Goal: Transaction & Acquisition: Purchase product/service

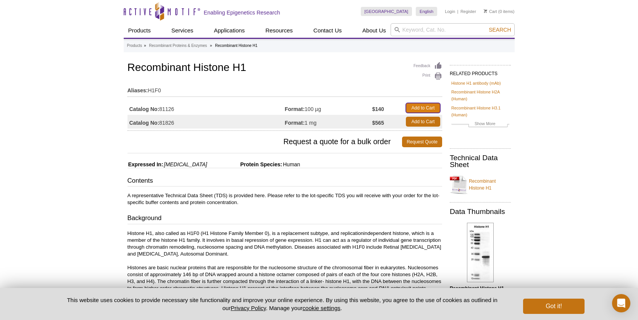
click at [423, 106] on link "Add to Cart" at bounding box center [423, 108] width 34 height 10
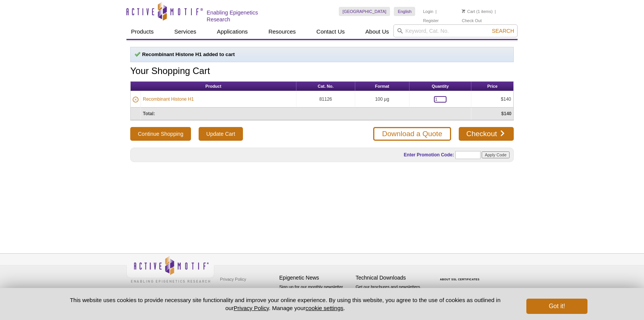
click at [439, 99] on input "1" at bounding box center [440, 99] width 13 height 6
type input "2"
click at [489, 135] on link "Checkout" at bounding box center [485, 134] width 55 height 14
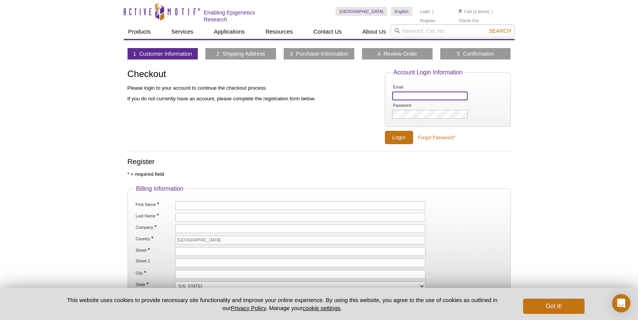
click at [412, 92] on input "Email" at bounding box center [429, 96] width 75 height 9
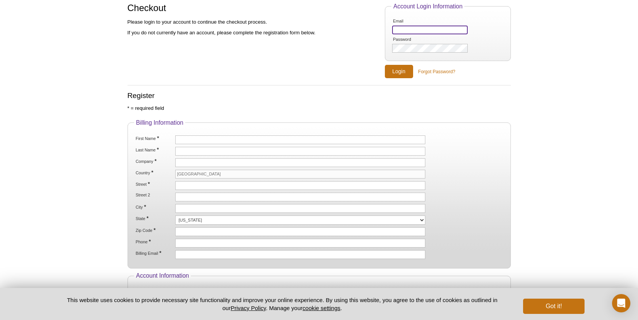
type input "lf2106@cumc.columbia.edu"
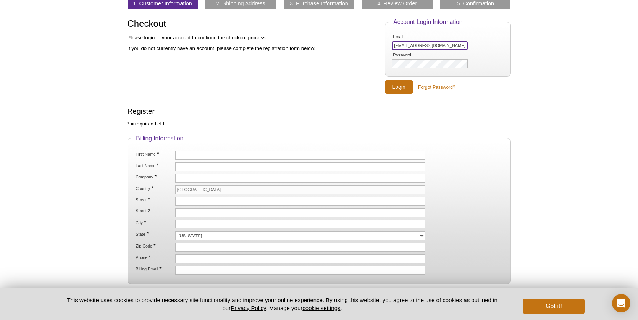
drag, startPoint x: 457, startPoint y: 44, endPoint x: 351, endPoint y: 39, distance: 106.2
click at [330, 37] on div "Checkout Please login to your account to continue the checkout process. If you …" at bounding box center [318, 57] width 383 height 76
paste input "Yulaboratory7445@gmail.com"
type input "Yulaboratory7445@gmail.com"
click at [399, 88] on input "Login" at bounding box center [399, 87] width 28 height 13
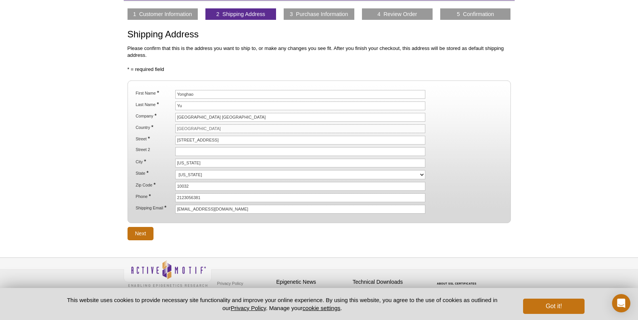
scroll to position [43, 0]
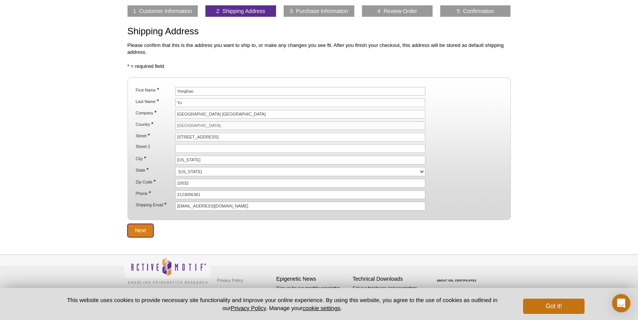
click at [136, 231] on input "Next" at bounding box center [140, 230] width 26 height 13
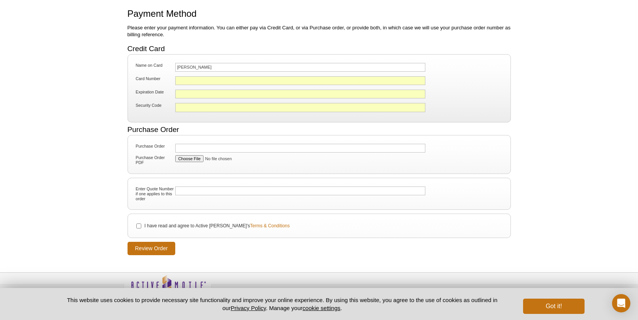
scroll to position [62, 0]
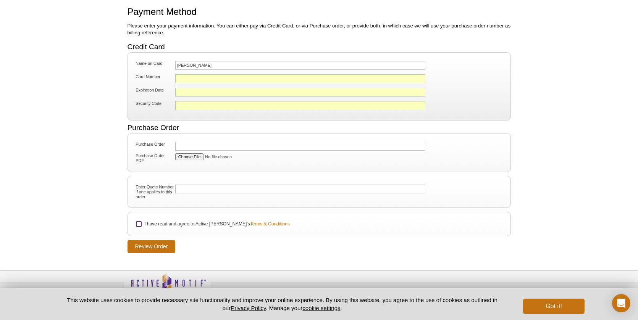
click at [138, 222] on input "I have read and agree to Active [PERSON_NAME]'s Terms & Conditions" at bounding box center [138, 224] width 5 height 5
checkbox input "true"
click at [145, 244] on input "Review Order" at bounding box center [151, 246] width 48 height 13
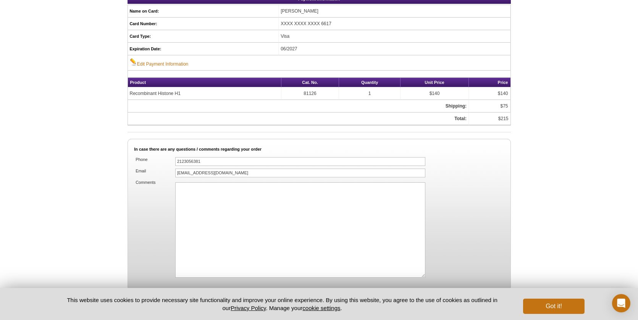
scroll to position [474, 0]
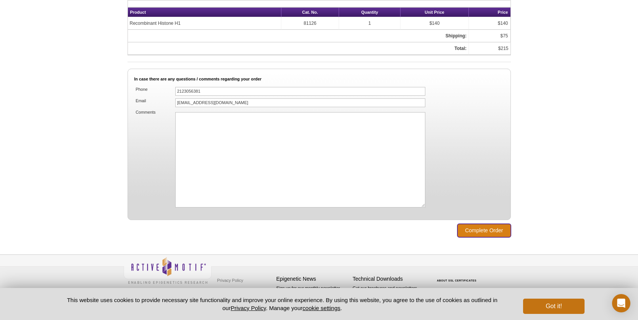
click at [486, 232] on input "Complete Order" at bounding box center [483, 230] width 53 height 13
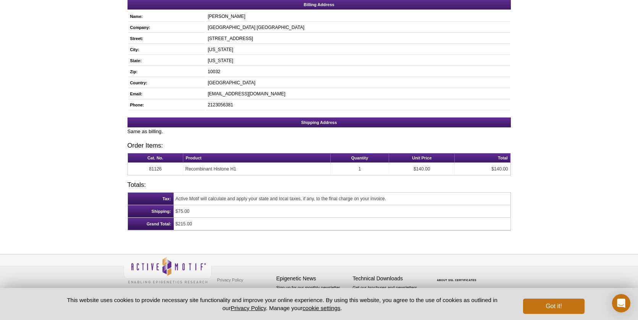
scroll to position [120, 0]
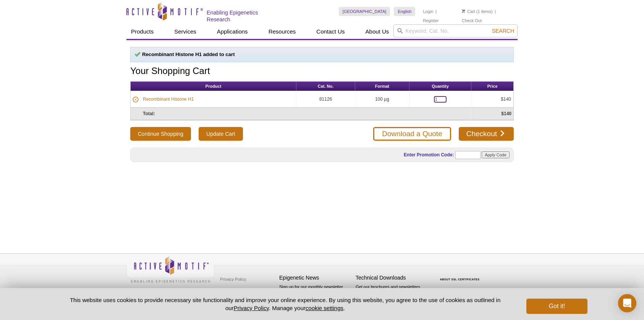
click at [440, 100] on input "1" at bounding box center [440, 99] width 13 height 6
click at [405, 41] on link "Chinese" at bounding box center [413, 41] width 38 height 10
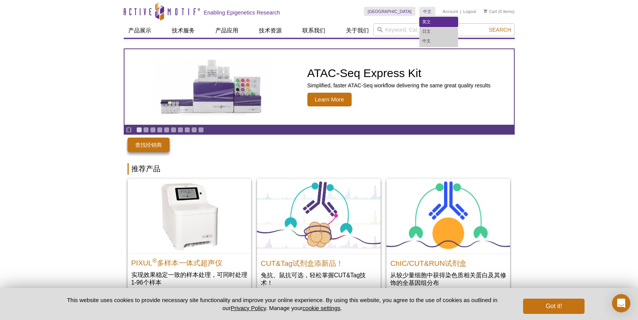
click at [428, 24] on link "英文" at bounding box center [438, 22] width 38 height 10
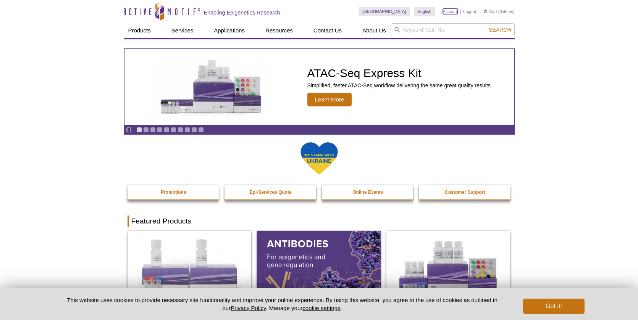
click at [450, 13] on link "Account" at bounding box center [450, 11] width 15 height 5
click at [449, 10] on link "Account" at bounding box center [450, 11] width 15 height 5
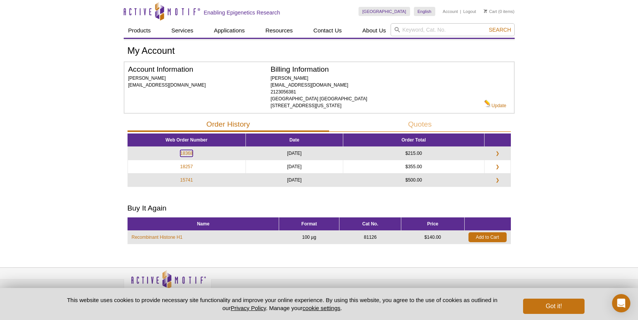
click at [184, 152] on link "18368" at bounding box center [186, 153] width 13 height 7
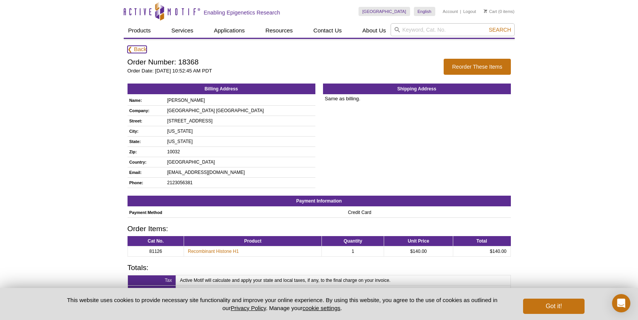
click at [137, 52] on link "❮ Back" at bounding box center [136, 49] width 19 height 7
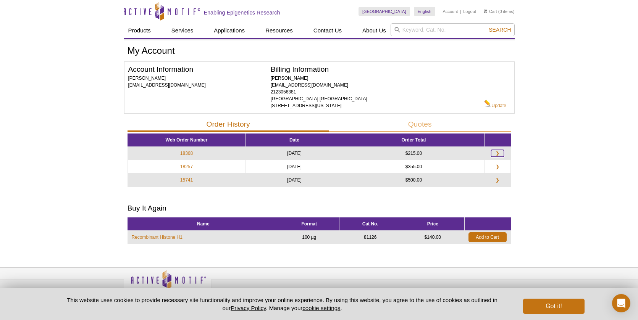
click at [497, 152] on link "❯" at bounding box center [497, 153] width 13 height 7
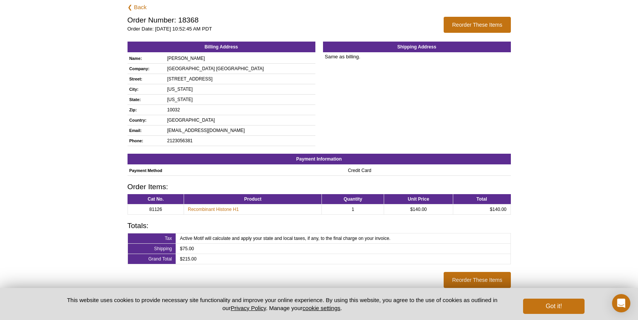
scroll to position [103, 0]
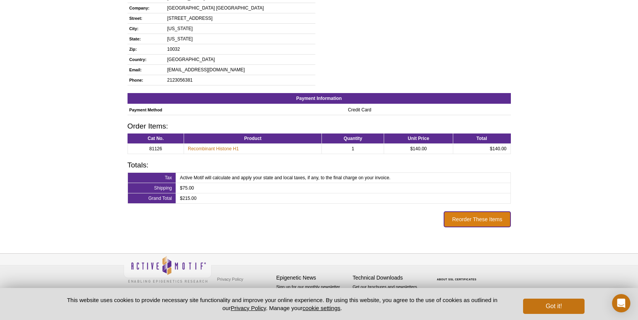
click at [495, 221] on button "Reorder These Items" at bounding box center [477, 219] width 67 height 16
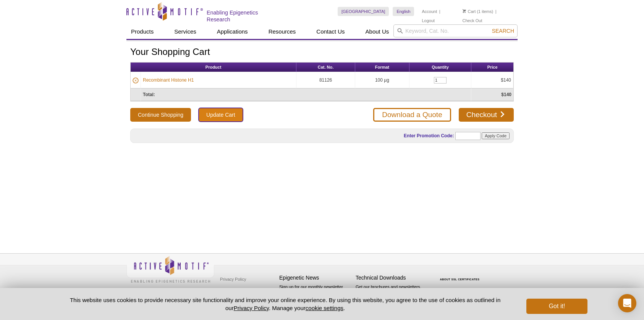
click at [215, 113] on input "Update Cart" at bounding box center [220, 115] width 44 height 14
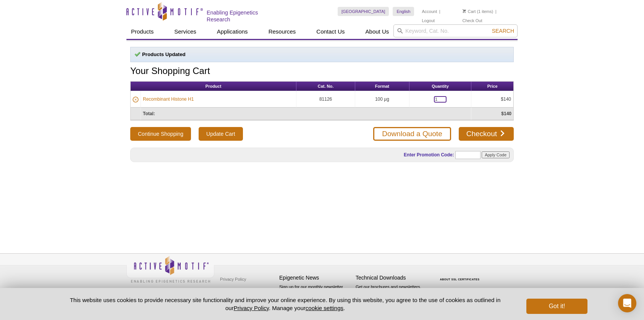
click at [441, 98] on input "1" at bounding box center [440, 99] width 13 height 6
click at [136, 98] on icon at bounding box center [135, 100] width 6 height 6
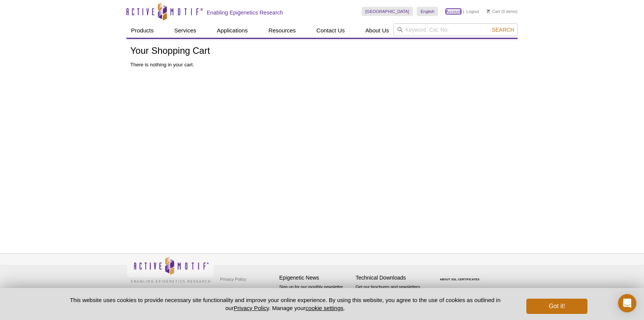
click at [455, 13] on link "Account" at bounding box center [452, 11] width 15 height 5
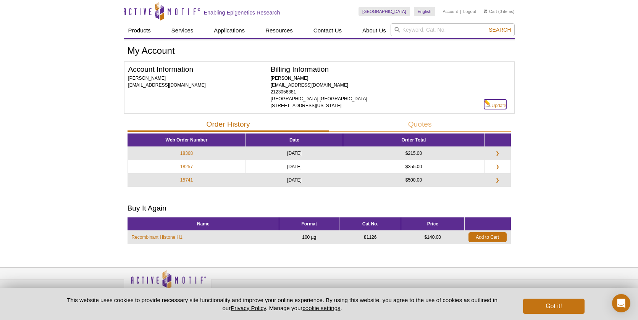
click at [501, 106] on link "Update" at bounding box center [495, 105] width 22 height 10
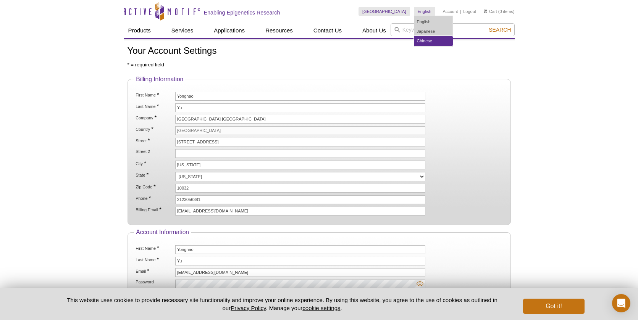
click at [425, 40] on link "Chinese" at bounding box center [433, 41] width 38 height 10
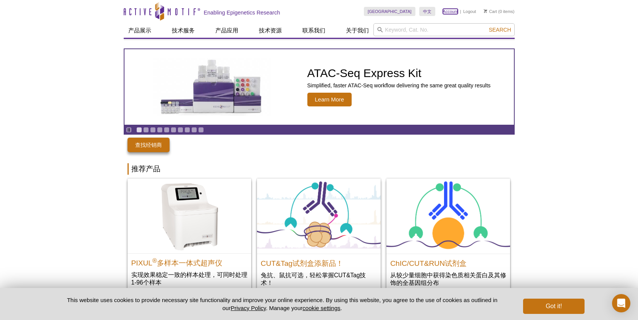
click at [453, 12] on link "Account" at bounding box center [450, 11] width 15 height 5
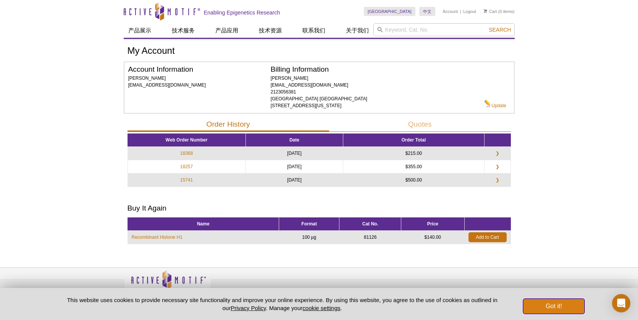
click at [553, 307] on button "Got it!" at bounding box center [553, 306] width 61 height 15
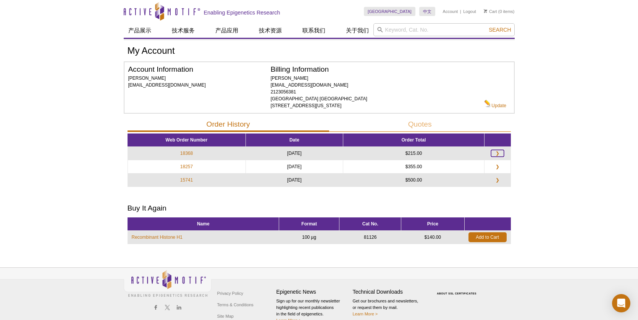
click at [499, 152] on link "❯" at bounding box center [497, 153] width 13 height 7
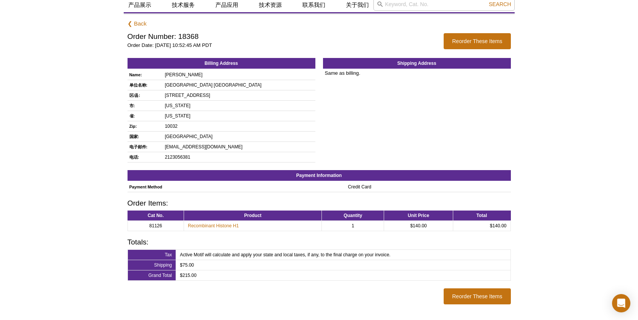
scroll to position [36, 0]
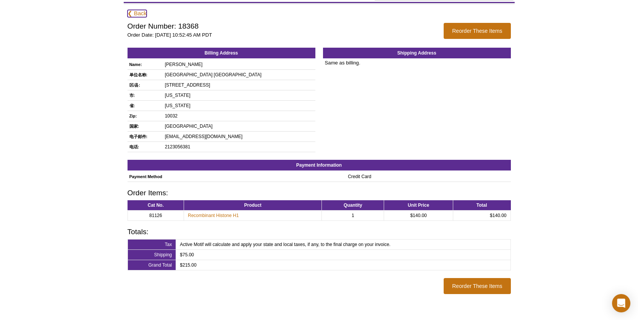
click at [136, 11] on link "❮ Back" at bounding box center [136, 13] width 19 height 7
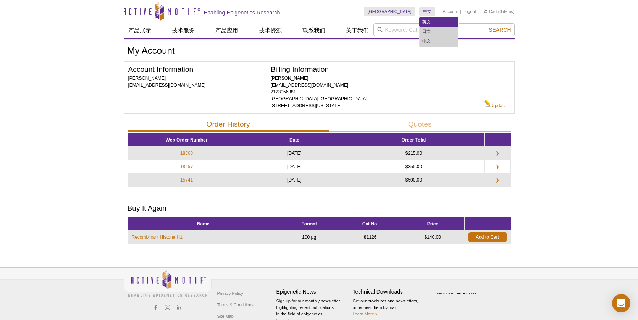
click at [428, 23] on link "英文" at bounding box center [438, 22] width 38 height 10
click at [429, 23] on link "英文" at bounding box center [438, 22] width 38 height 10
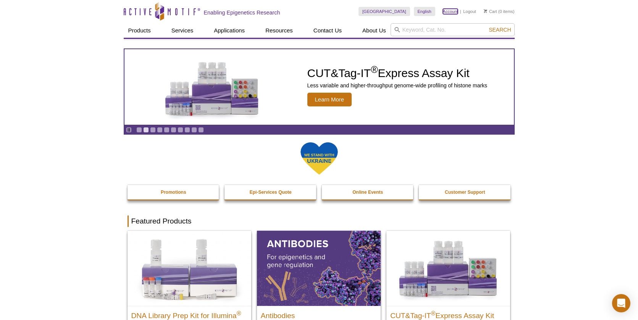
click at [444, 11] on link "Account" at bounding box center [450, 11] width 15 height 5
